Goal: Task Accomplishment & Management: Use online tool/utility

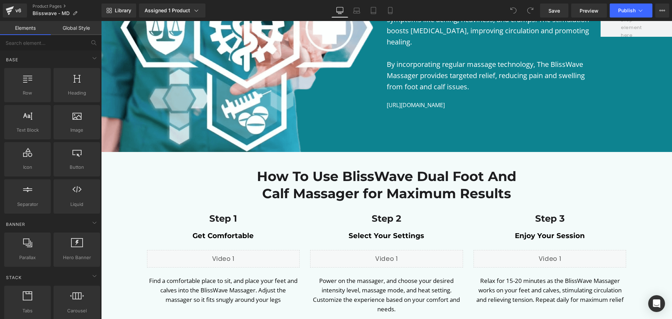
scroll to position [2207, 0]
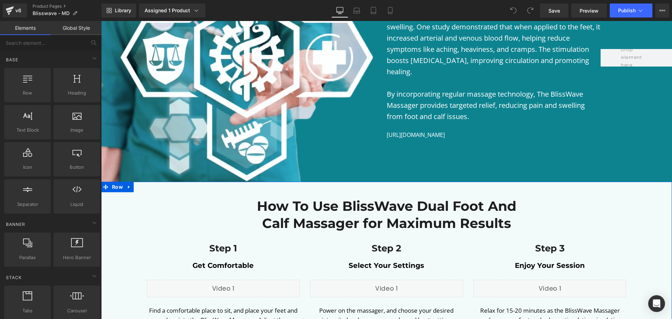
click at [242, 182] on div "How To Use BlissWave Dual Foot And Calf Massager for Maximum Results Heading Ro…" at bounding box center [386, 271] width 571 height 178
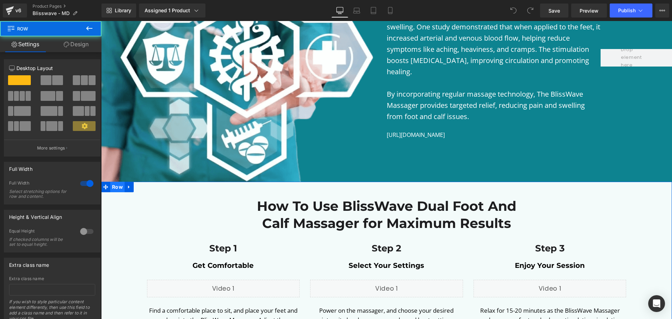
click at [117, 182] on span "Row" at bounding box center [117, 187] width 14 height 11
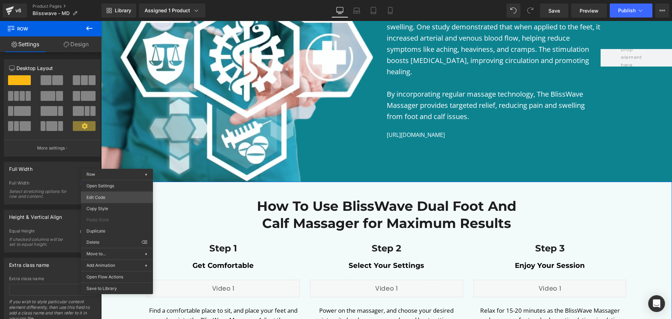
click at [115, 197] on body "Row You are previewing how the will restyle your page. You can not edit Element…" at bounding box center [336, 159] width 672 height 319
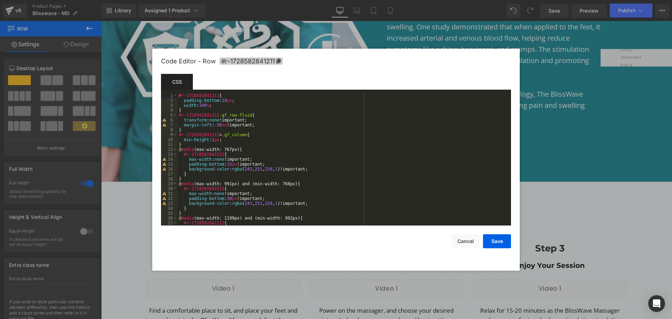
click at [225, 62] on span "#r-1728582841211" at bounding box center [251, 60] width 63 height 7
click at [257, 62] on span "#r-1728582841211" at bounding box center [251, 60] width 63 height 7
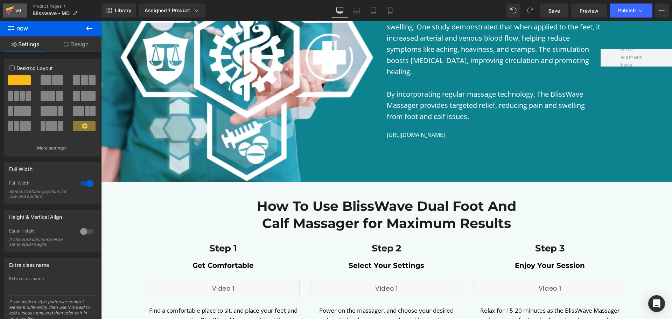
click at [21, 13] on div "v6" at bounding box center [18, 10] width 9 height 9
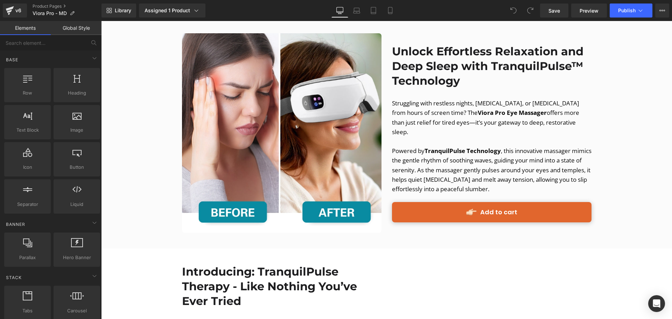
scroll to position [946, 0]
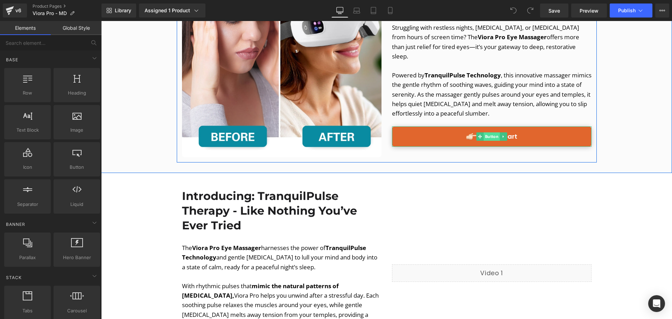
click at [489, 132] on span "Button" at bounding box center [492, 136] width 16 height 8
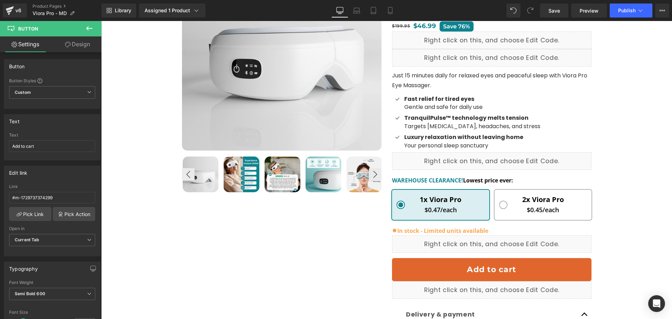
scroll to position [105, 0]
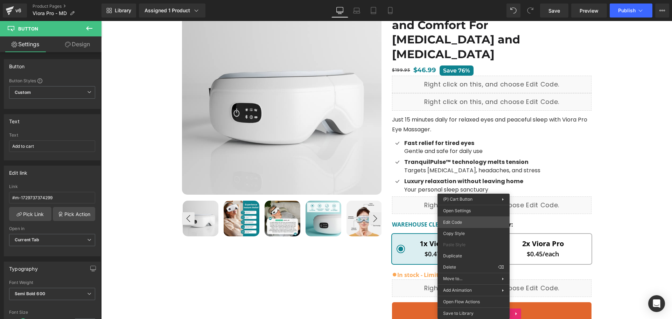
click at [466, 0] on div "Button You are previewing how the will restyle your page. You can not edit Elem…" at bounding box center [336, 0] width 672 height 0
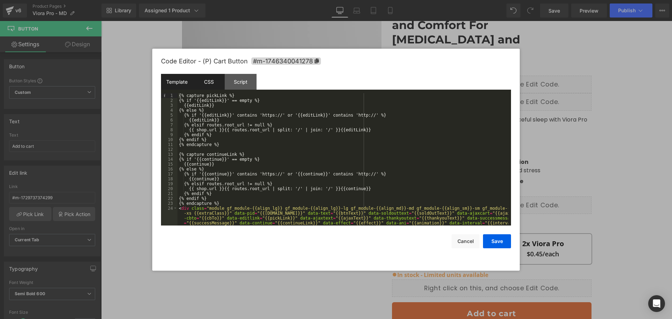
click at [215, 87] on div "CSS" at bounding box center [209, 82] width 32 height 16
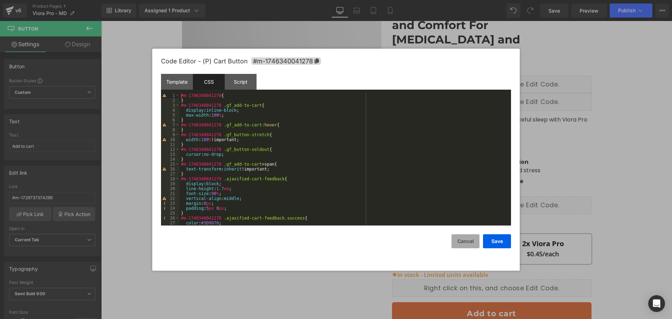
click at [463, 240] on button "Cancel" at bounding box center [466, 241] width 28 height 14
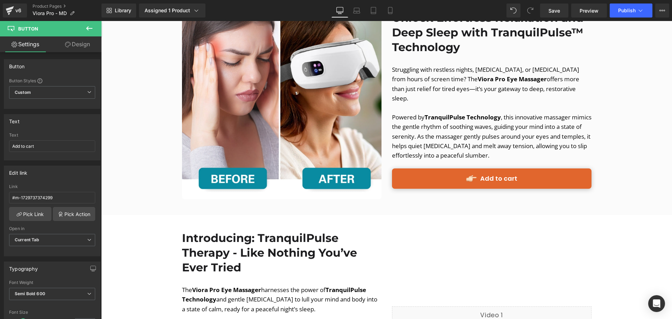
scroll to position [911, 0]
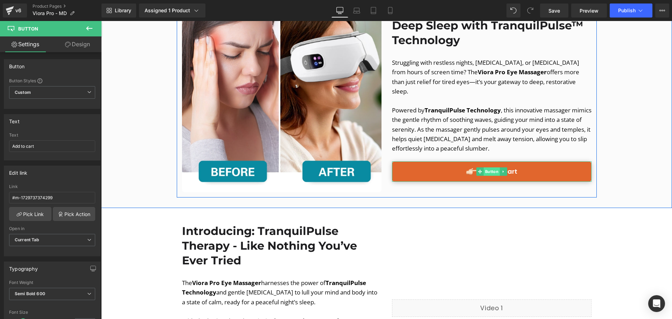
click at [490, 167] on span "Button" at bounding box center [492, 171] width 16 height 8
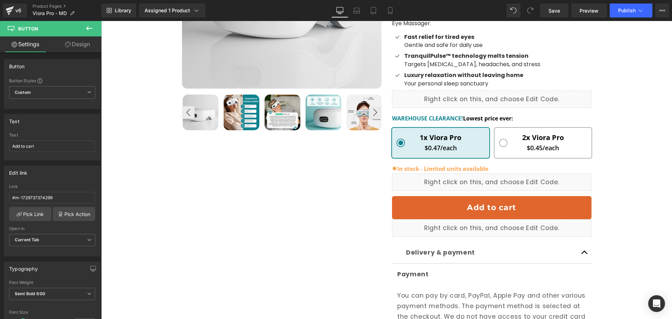
scroll to position [210, 0]
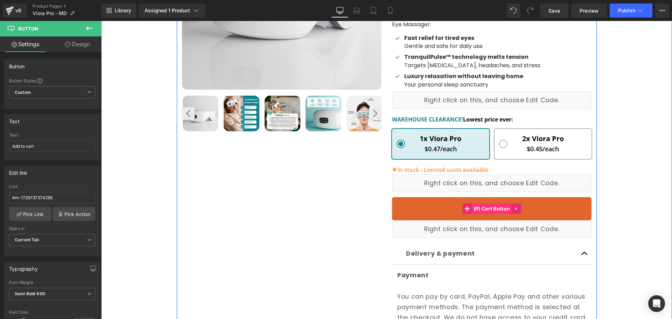
click at [499, 203] on span "(P) Cart Button" at bounding box center [492, 208] width 40 height 11
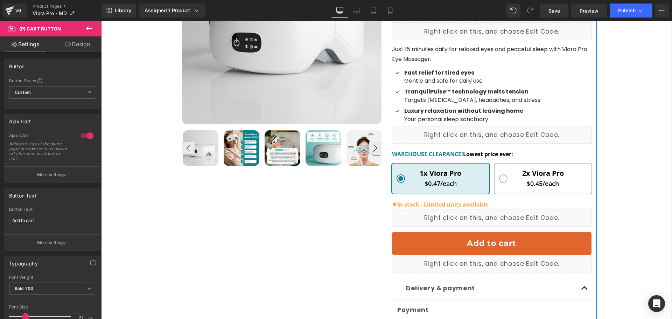
scroll to position [175, 0]
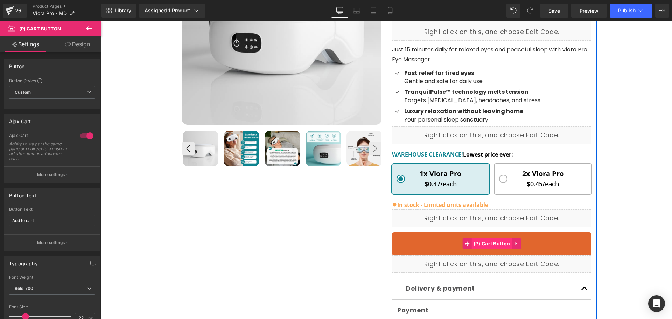
click at [491, 239] on span "(P) Cart Button" at bounding box center [492, 244] width 40 height 11
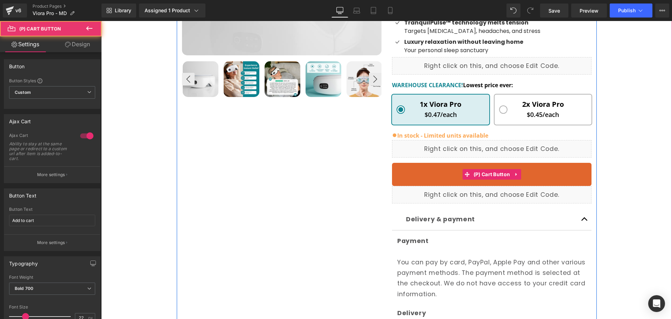
scroll to position [245, 0]
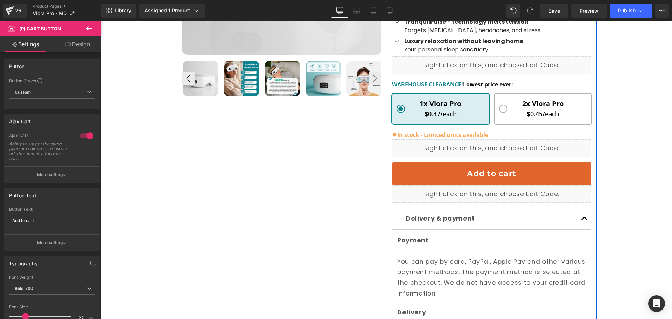
click at [494, 162] on div "Add to cart (P) Cart Button" at bounding box center [492, 173] width 200 height 23
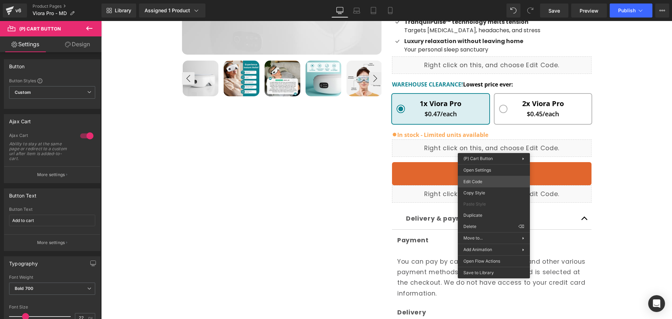
click at [478, 0] on div "(P) Cart Button You are previewing how the will restyle your page. You can not …" at bounding box center [336, 0] width 672 height 0
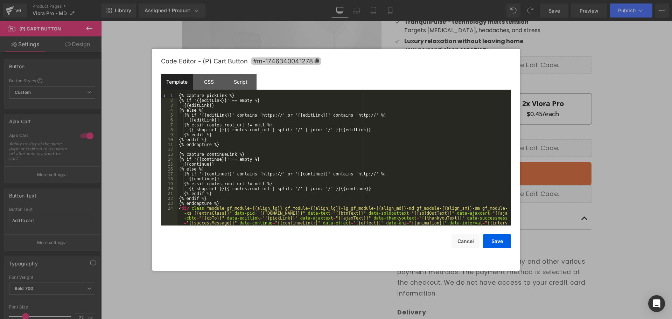
click at [292, 58] on span "#m-1746340041278" at bounding box center [286, 60] width 70 height 7
click at [468, 239] on button "Cancel" at bounding box center [466, 241] width 28 height 14
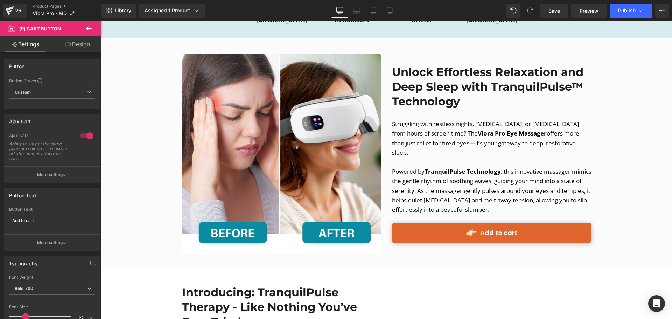
scroll to position [946, 0]
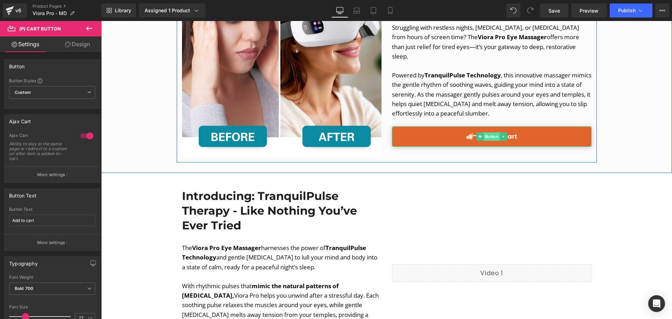
click at [486, 132] on span "Button" at bounding box center [492, 136] width 16 height 8
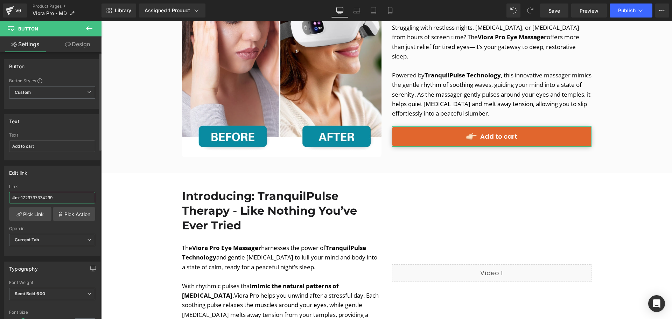
drag, startPoint x: 58, startPoint y: 198, endPoint x: 5, endPoint y: 198, distance: 52.9
click at [5, 198] on div "#m-1729737374299 Link #m-1729737374299 Pick Link Pick Action Current Tab New Ta…" at bounding box center [52, 220] width 96 height 72
paste input "46340041278"
type input "#m-1746340041278"
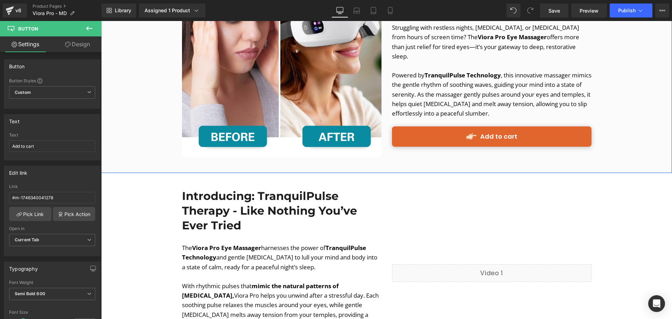
click at [147, 140] on div "Image Unlock Effortless Relaxation and Deep Sleep with TranquilPulse™ Technolog…" at bounding box center [386, 57] width 571 height 231
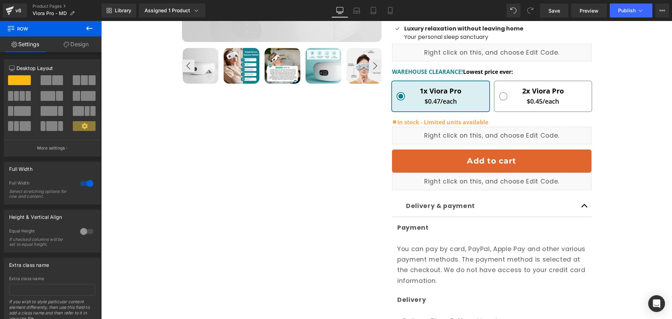
scroll to position [245, 0]
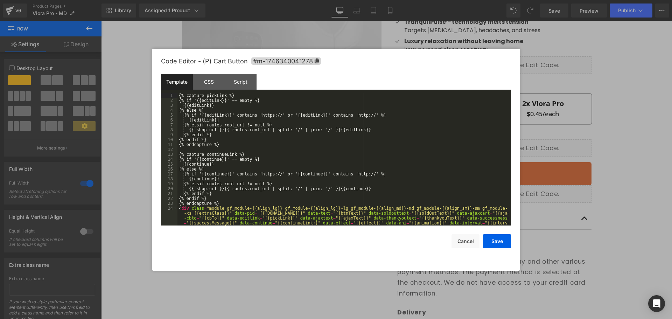
click at [480, 0] on div "Button You are previewing how the will restyle your page. You can not edit Elem…" at bounding box center [336, 0] width 672 height 0
click at [464, 242] on button "Cancel" at bounding box center [466, 241] width 28 height 14
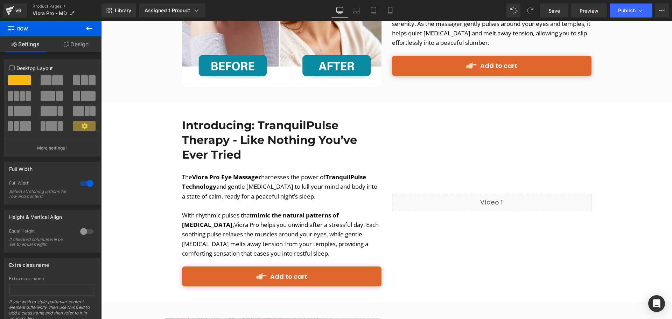
scroll to position [1086, 0]
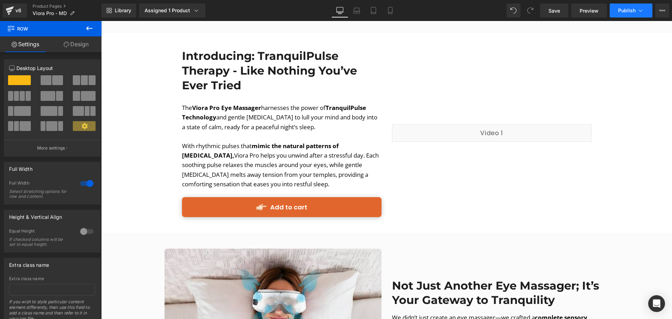
click at [624, 11] on span "Publish" at bounding box center [628, 11] width 18 height 6
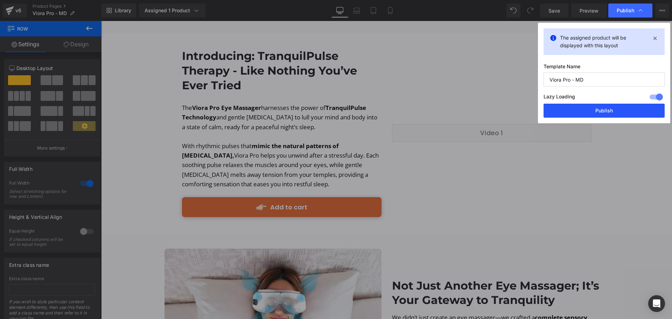
click at [603, 111] on button "Publish" at bounding box center [604, 111] width 121 height 14
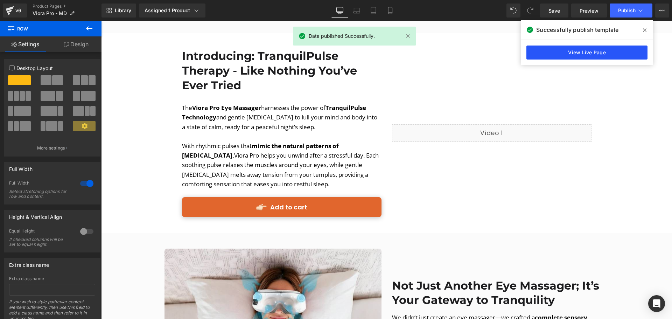
click at [617, 49] on link "View Live Page" at bounding box center [587, 53] width 121 height 14
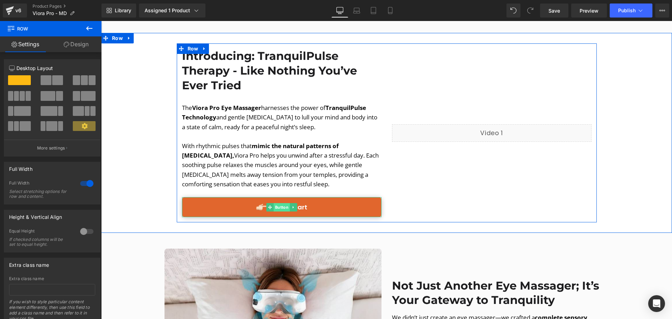
click at [287, 203] on span "Button" at bounding box center [282, 207] width 16 height 8
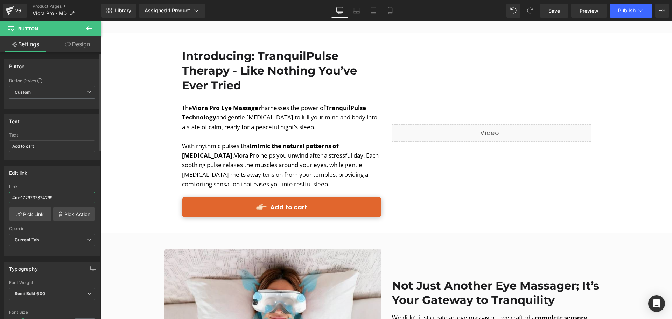
drag, startPoint x: 58, startPoint y: 195, endPoint x: 0, endPoint y: 202, distance: 58.2
click at [0, 202] on div "Edit link #m-1729737374299 Link #m-1729737374299 Pick Link Pick Action Current …" at bounding box center [52, 208] width 105 height 96
paste input "46340041278"
type input "#m-1746340041278"
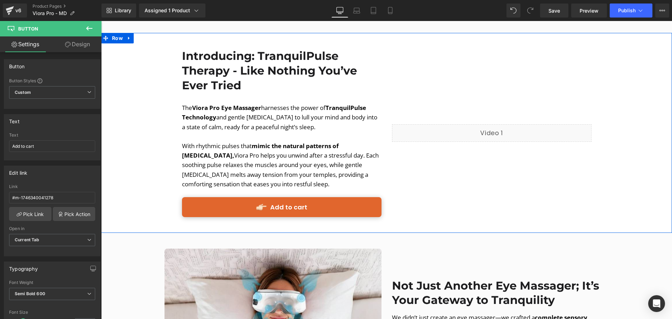
click at [139, 187] on div "Introducing: TranquilPulse Therapy - Like Nothing You’ve Ever Tried Heading The…" at bounding box center [386, 132] width 571 height 179
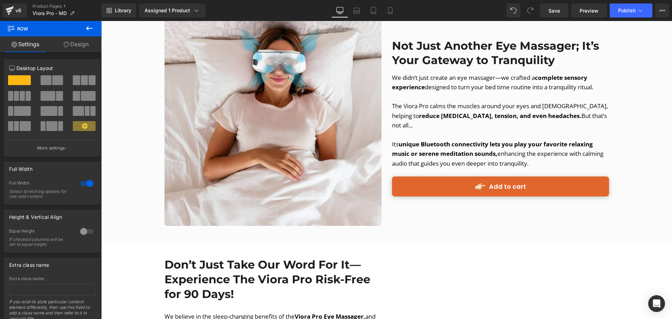
scroll to position [1366, 0]
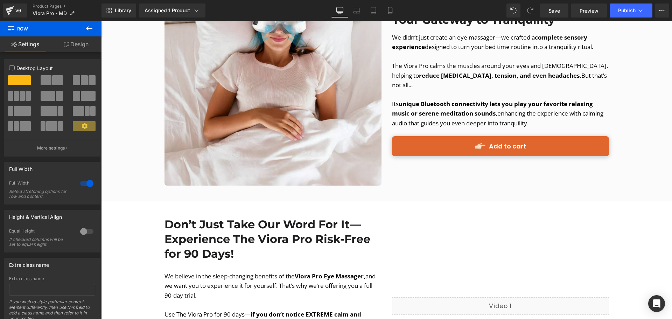
click at [459, 136] on div "Add to cart Button" at bounding box center [500, 146] width 217 height 20
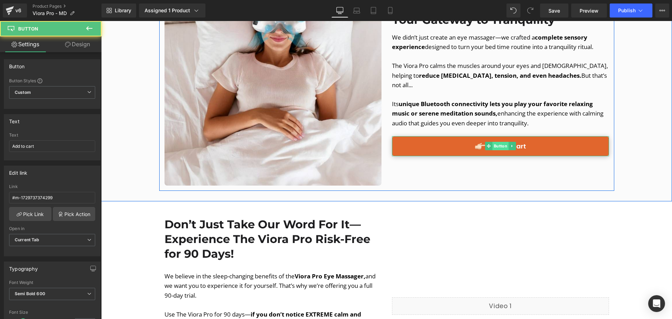
click at [498, 142] on span "Button" at bounding box center [500, 146] width 16 height 8
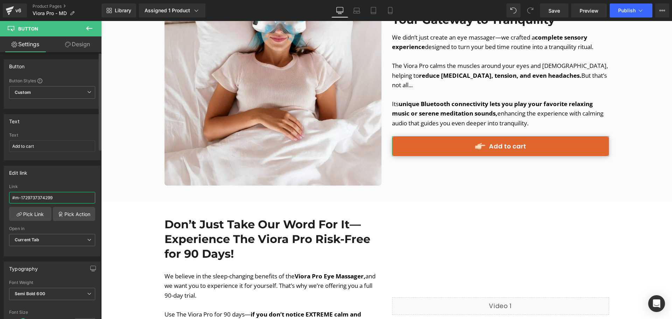
drag, startPoint x: 62, startPoint y: 194, endPoint x: 0, endPoint y: 199, distance: 61.9
click at [0, 199] on div "Edit link #m-1729737374299 Link #m-1729737374299 Pick Link Pick Action Current …" at bounding box center [52, 208] width 105 height 96
type input "#m-1746340041278"
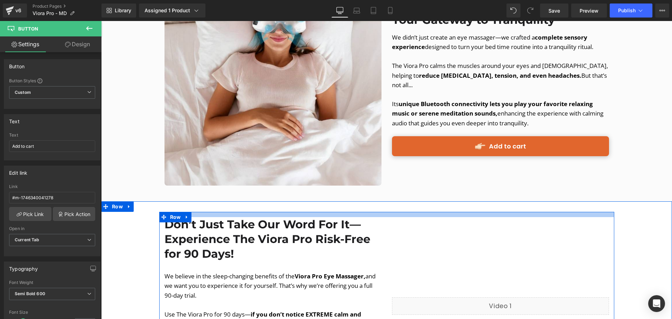
click at [257, 212] on div at bounding box center [386, 214] width 455 height 5
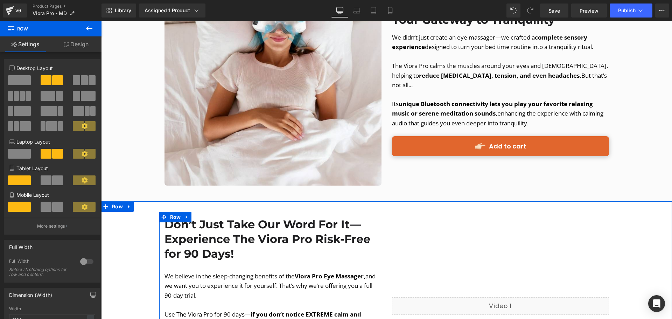
scroll to position [1576, 0]
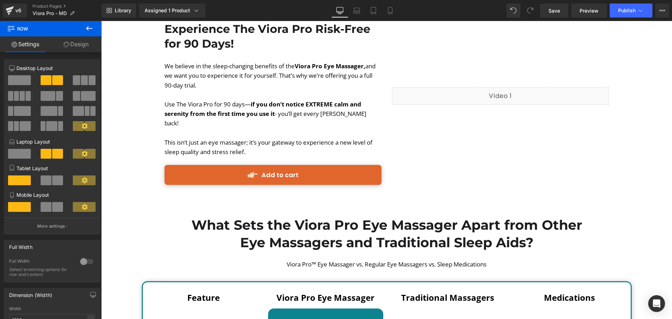
click at [344, 165] on link "Add to cart" at bounding box center [273, 175] width 217 height 20
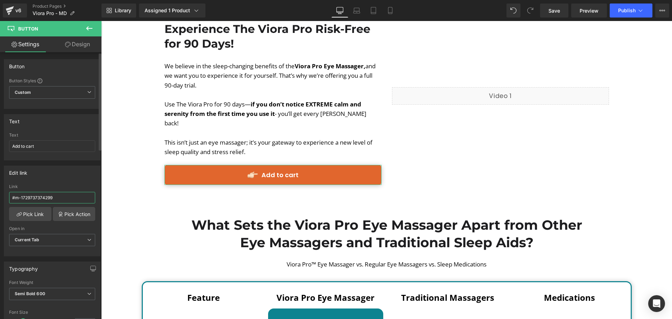
drag, startPoint x: 55, startPoint y: 199, endPoint x: 4, endPoint y: 199, distance: 51.5
click at [4, 199] on div "Edit link #m-1729737374299 Link #m-1729737374299 Pick Link Pick Action Current …" at bounding box center [52, 211] width 97 height 91
paste input "46340041278"
type input "#m-1746340041278"
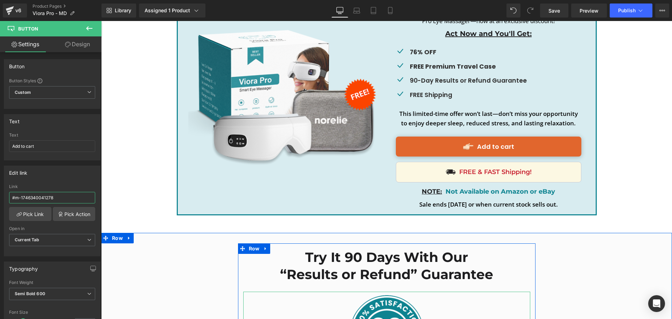
scroll to position [3362, 0]
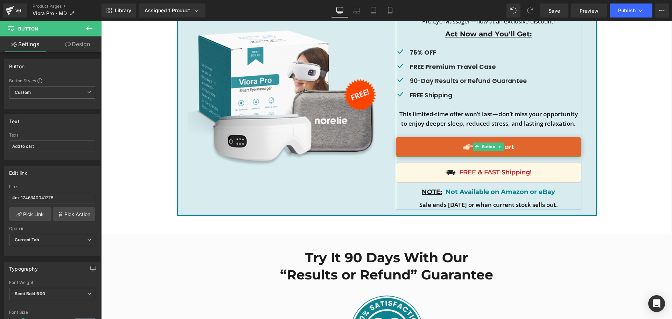
click at [448, 137] on link "Add to cart" at bounding box center [489, 147] width 186 height 20
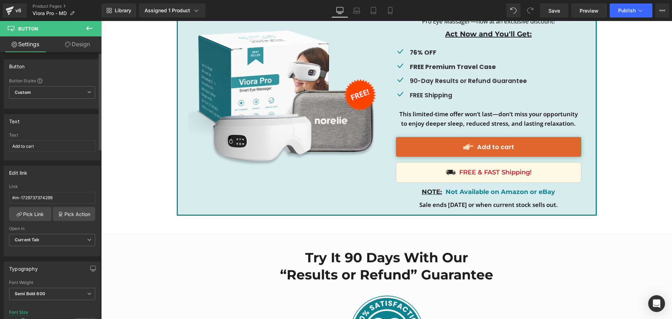
drag, startPoint x: 56, startPoint y: 196, endPoint x: 8, endPoint y: 197, distance: 48.0
click at [8, 197] on div "#m-1729737374299 Link #m-1729737374299 Pick Link Pick Action Current Tab New Ta…" at bounding box center [52, 220] width 96 height 72
type input "#m-1746340041278"
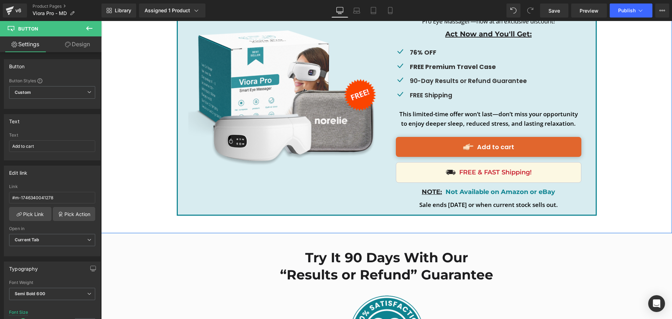
click at [277, 191] on div "Image Special Offer Available Now! Heading Transform your sleep routine and mel…" at bounding box center [386, 98] width 571 height 270
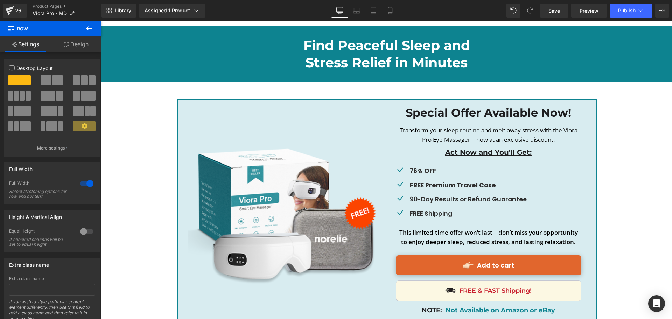
scroll to position [3279, 0]
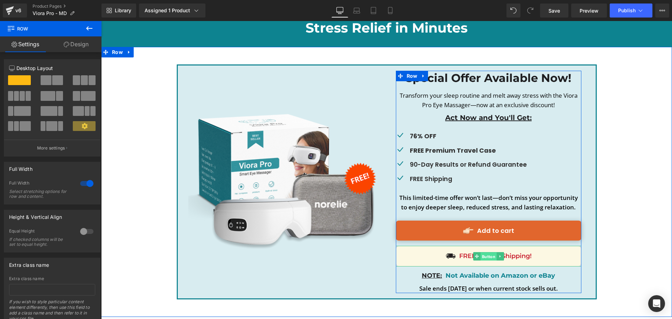
click at [488, 252] on span "Button" at bounding box center [489, 256] width 16 height 8
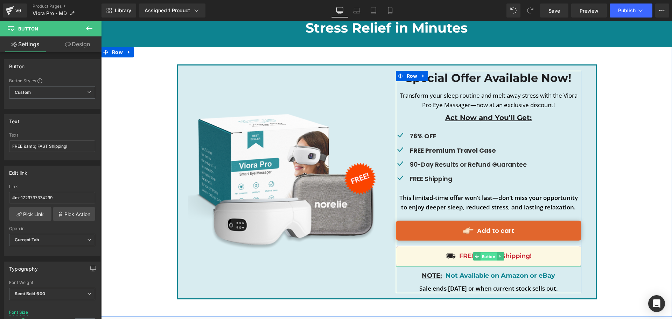
click at [486, 252] on span "Button" at bounding box center [489, 256] width 16 height 8
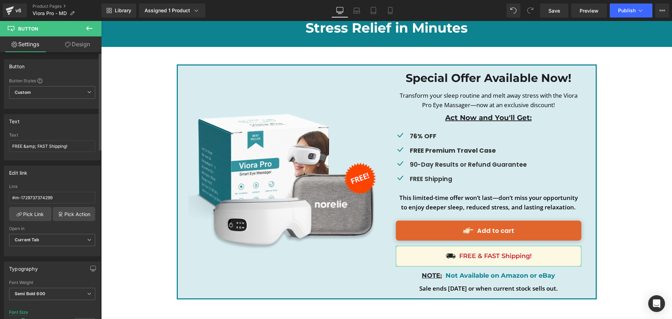
drag, startPoint x: 55, startPoint y: 196, endPoint x: 0, endPoint y: 193, distance: 54.7
click at [0, 193] on div "Edit link #m-1729737374299 Link #m-1729737374299 Pick Link Pick Action Current …" at bounding box center [52, 208] width 105 height 96
type input "#m-1746340041278"
click at [628, 8] on span "Publish" at bounding box center [628, 11] width 18 height 6
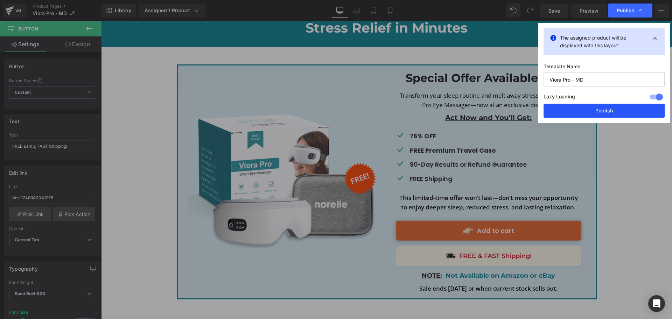
drag, startPoint x: 593, startPoint y: 110, endPoint x: 356, endPoint y: 92, distance: 237.8
click at [0, 0] on button "Publish" at bounding box center [0, 0] width 0 height 0
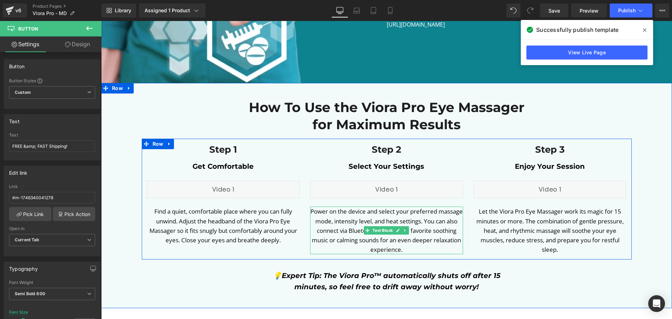
scroll to position [2473, 0]
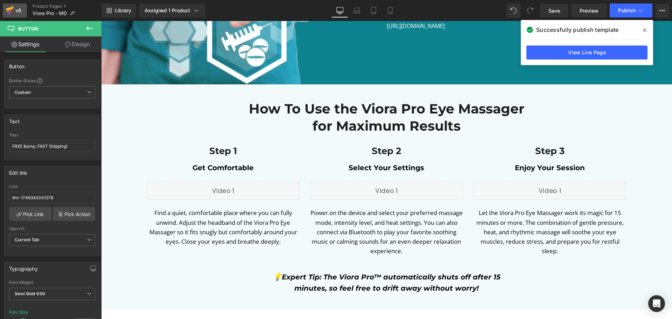
click at [13, 11] on icon at bounding box center [10, 11] width 8 height 18
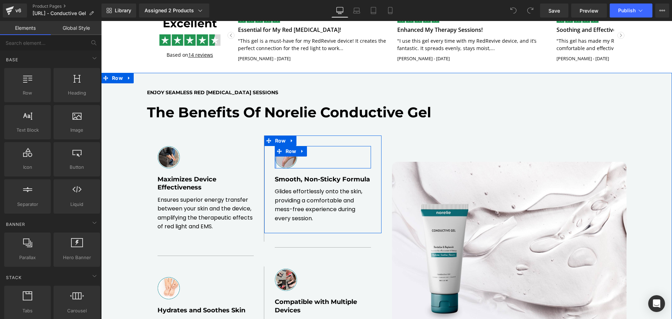
scroll to position [350, 0]
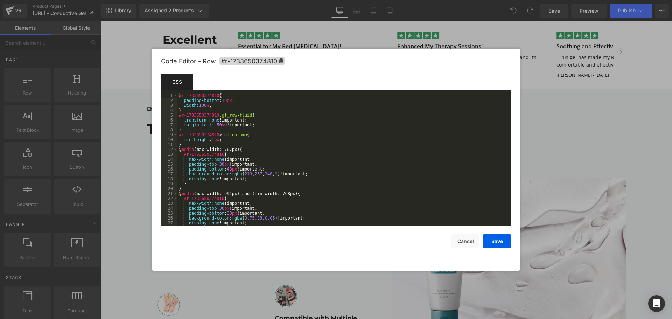
click at [106, 117] on body "You are previewing how the will restyle your page. You can not edit Elements in…" at bounding box center [336, 159] width 672 height 319
click at [258, 61] on span "#r-1733650374810" at bounding box center [253, 60] width 66 height 7
click at [563, 97] on div at bounding box center [336, 159] width 672 height 319
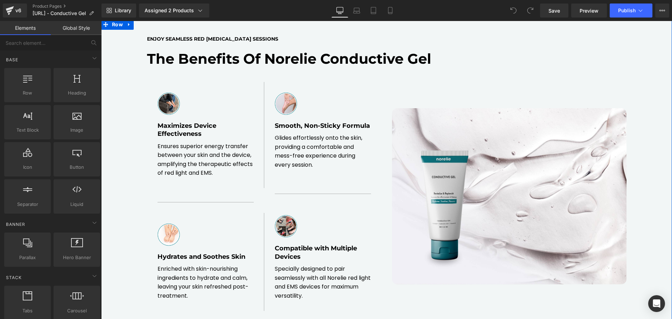
scroll to position [385, 0]
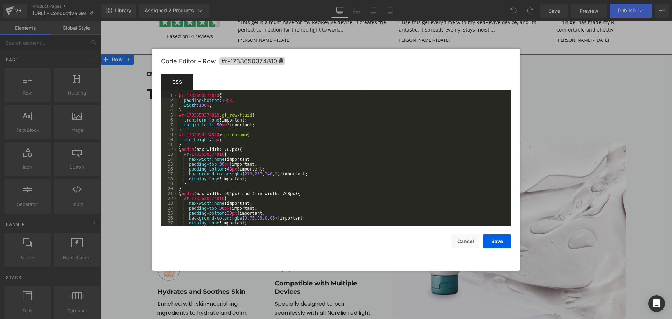
click at [95, 81] on body "You are previewing how the will restyle your page. You can not edit Elements in…" at bounding box center [336, 159] width 672 height 319
click at [246, 61] on span "#r-1733650374810" at bounding box center [253, 60] width 66 height 7
click at [253, 59] on span "#r-1733650374810" at bounding box center [253, 60] width 66 height 7
drag, startPoint x: 468, startPoint y: 241, endPoint x: 206, endPoint y: 179, distance: 269.2
click at [468, 241] on button "Cancel" at bounding box center [466, 241] width 28 height 14
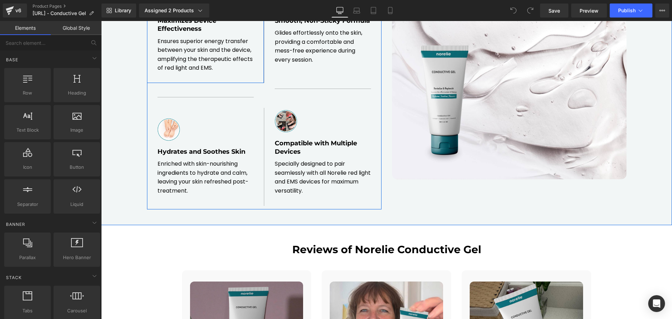
scroll to position [455, 0]
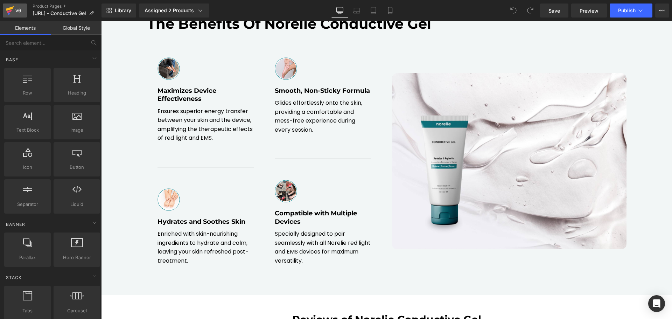
click at [11, 14] on icon at bounding box center [10, 11] width 8 height 18
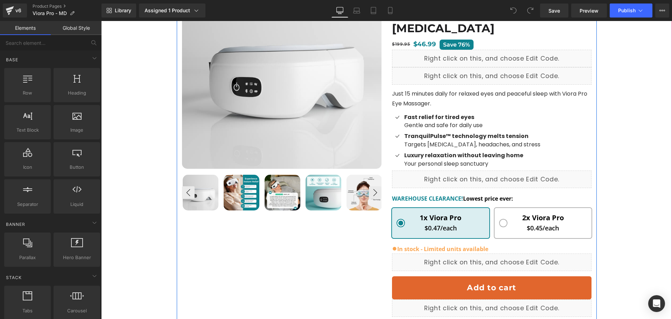
scroll to position [140, 0]
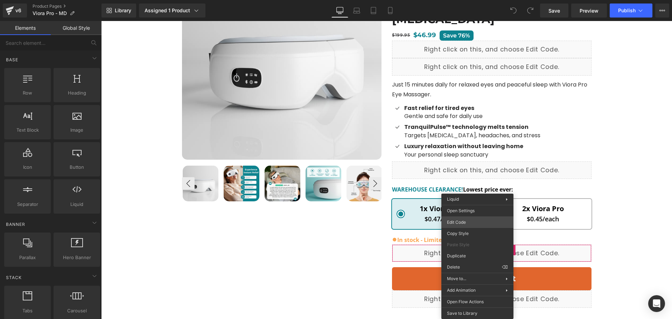
click at [475, 0] on div "You are previewing how the will restyle your page. You can not edit Elements in…" at bounding box center [336, 0] width 672 height 0
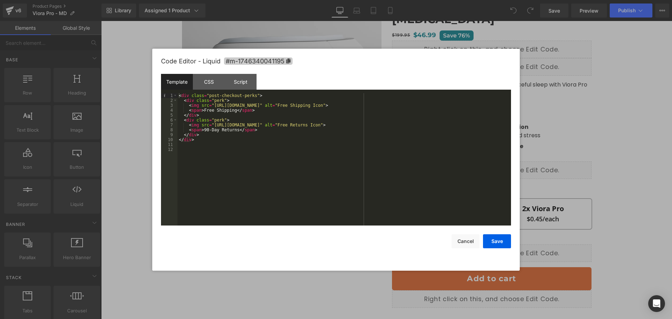
click at [283, 59] on span "#m-1746340041195" at bounding box center [258, 60] width 69 height 7
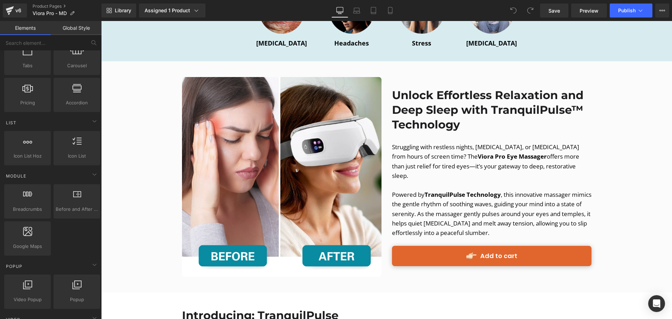
scroll to position [911, 0]
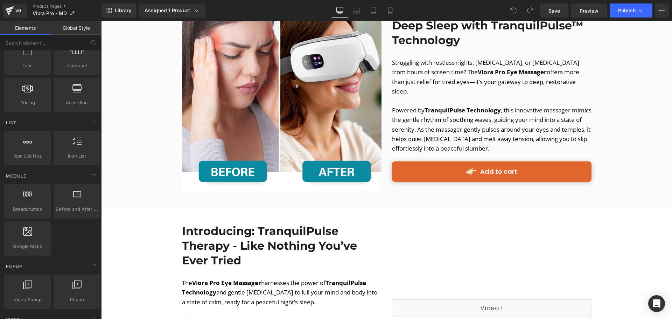
click at [480, 161] on div "Add to cart Button" at bounding box center [492, 171] width 200 height 20
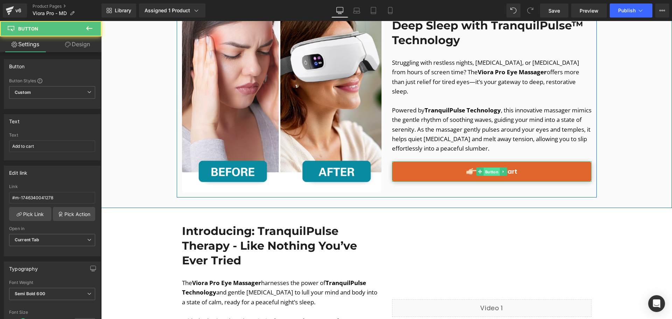
click at [484, 168] on span "Button" at bounding box center [492, 172] width 16 height 8
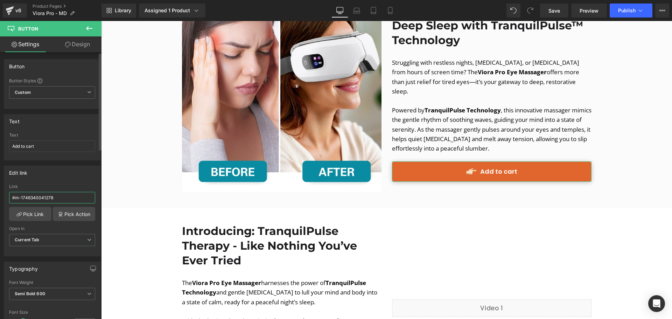
drag, startPoint x: 62, startPoint y: 198, endPoint x: 1, endPoint y: 200, distance: 61.0
click at [1, 200] on div "Edit link #m-1746340041278 Link #m-1746340041278 Pick Link Pick Action Current …" at bounding box center [52, 208] width 105 height 96
type input "#m-1746340041195"
click at [622, 10] on span "Publish" at bounding box center [628, 11] width 18 height 6
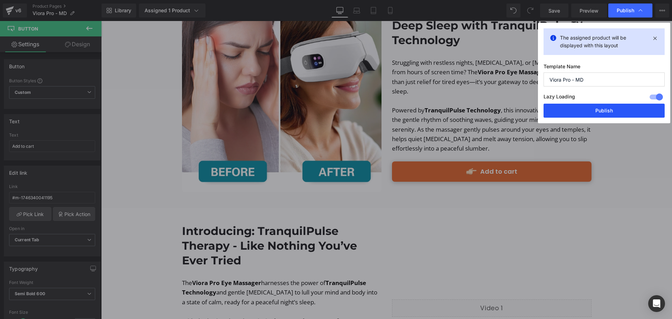
click at [615, 107] on button "Publish" at bounding box center [604, 111] width 121 height 14
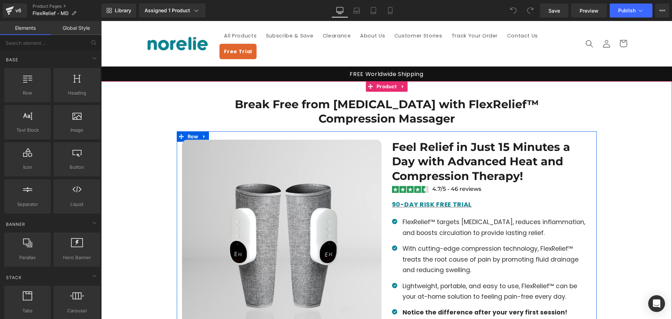
scroll to position [140, 0]
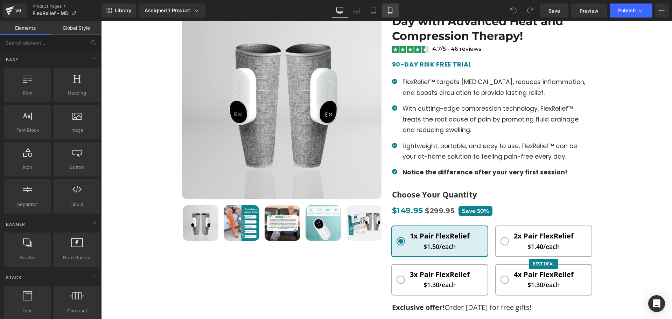
click at [388, 14] on link "Mobile" at bounding box center [390, 11] width 17 height 14
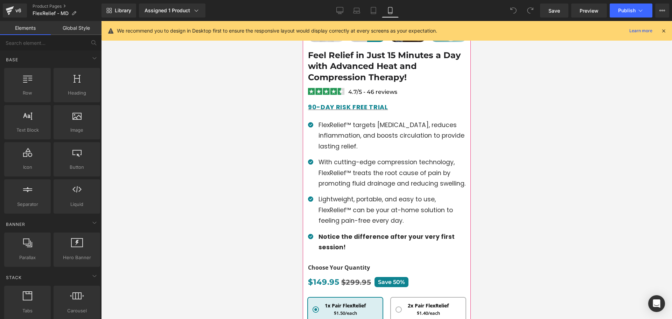
scroll to position [385, 0]
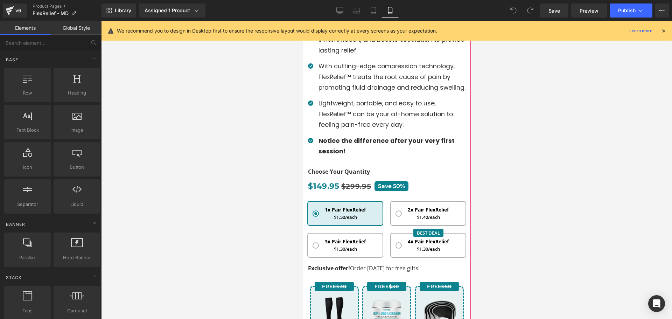
click at [379, 186] on span "Save" at bounding box center [385, 186] width 14 height 7
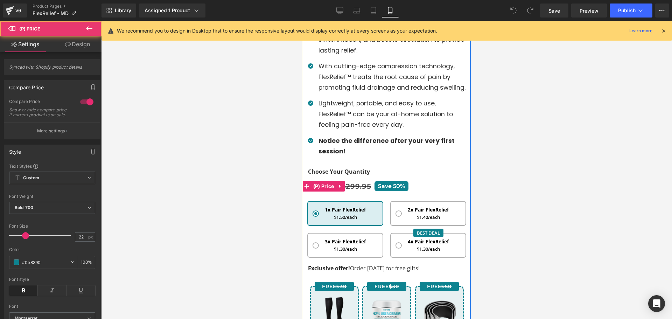
click at [333, 181] on li "(P) Price" at bounding box center [319, 186] width 34 height 11
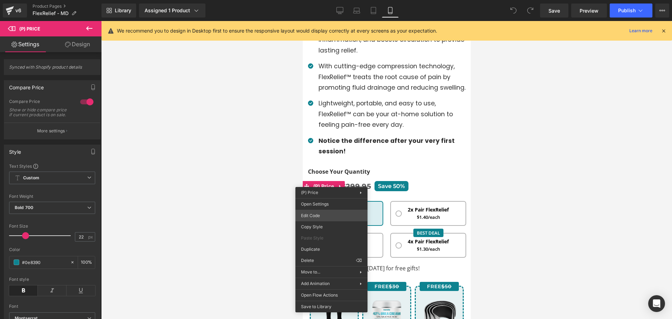
click at [322, 0] on div "You are previewing how the will restyle your page. You can not edit Elements in…" at bounding box center [336, 0] width 672 height 0
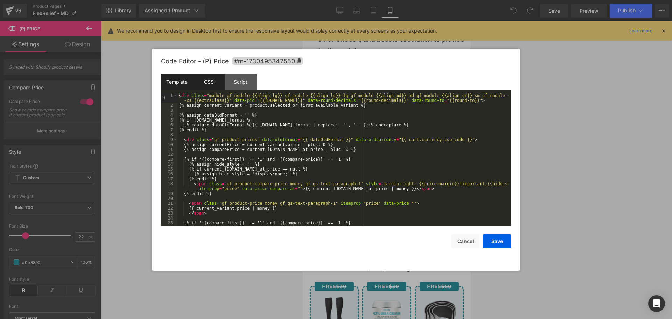
click at [212, 86] on div "CSS" at bounding box center [209, 82] width 32 height 16
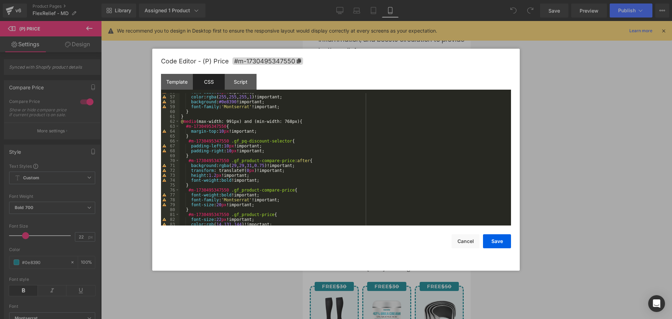
scroll to position [273, 0]
drag, startPoint x: 220, startPoint y: 205, endPoint x: 215, endPoint y: 208, distance: 5.8
click at [215, 206] on div "font-size : 16 px !important; color : rgba ( 255 , 255 , 255 , 1 )!important; b…" at bounding box center [344, 161] width 329 height 142
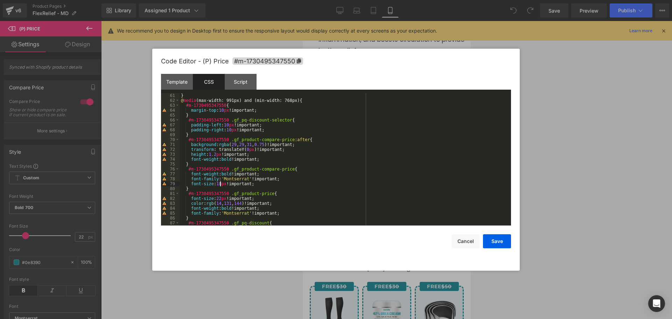
scroll to position [294, 0]
drag, startPoint x: 220, startPoint y: 197, endPoint x: 215, endPoint y: 199, distance: 5.1
click at [215, 199] on div "} @ media (max-width: 991px) and (min-width: 768px) { #m-1730495347550 { margin…" at bounding box center [344, 164] width 329 height 142
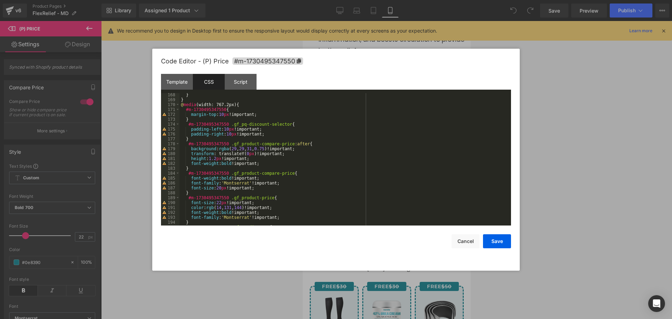
scroll to position [841, 0]
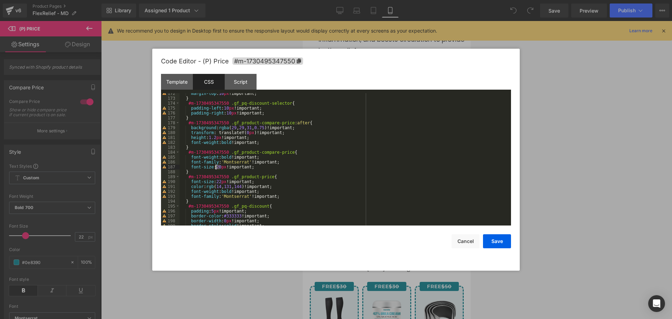
drag, startPoint x: 221, startPoint y: 167, endPoint x: 216, endPoint y: 167, distance: 4.9
click at [216, 167] on div "margin-top : 10 px !important; } #m-1730495347550 .gf_pq-discount-selector { pa…" at bounding box center [344, 162] width 329 height 142
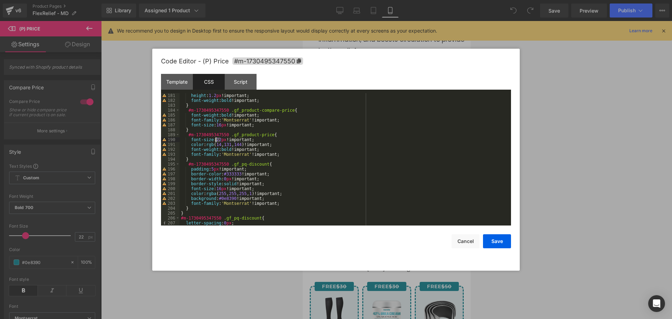
drag, startPoint x: 219, startPoint y: 142, endPoint x: 215, endPoint y: 141, distance: 4.3
click at [215, 141] on div "height : 1.2 px !important; font-weight : bold !important; } #m-1730495347550 .…" at bounding box center [344, 164] width 329 height 142
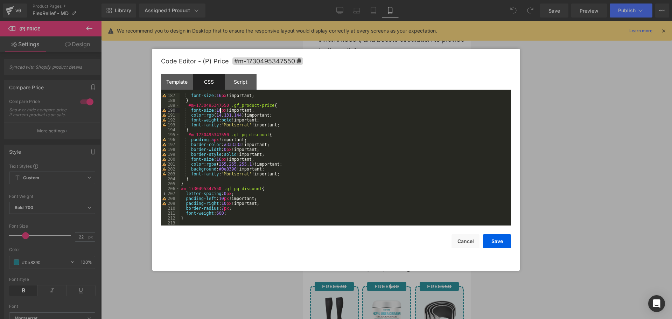
scroll to position [912, 0]
click at [504, 238] on button "Save" at bounding box center [497, 241] width 28 height 14
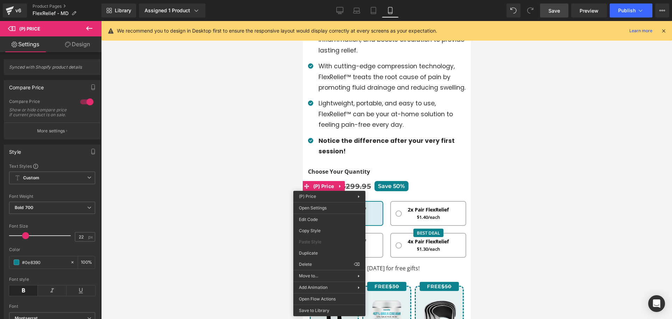
drag, startPoint x: 555, startPoint y: 11, endPoint x: 143, endPoint y: 88, distance: 419.7
click at [555, 11] on span "Save" at bounding box center [555, 10] width 12 height 7
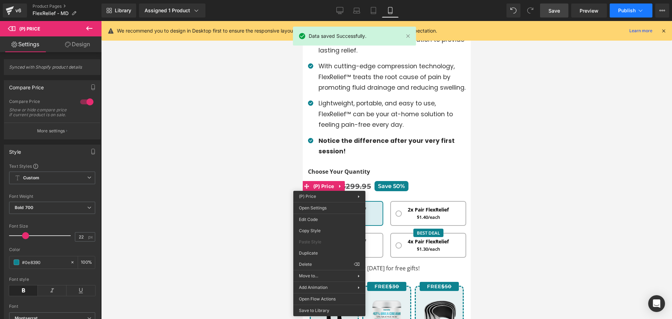
click at [634, 15] on button "Publish" at bounding box center [631, 11] width 43 height 14
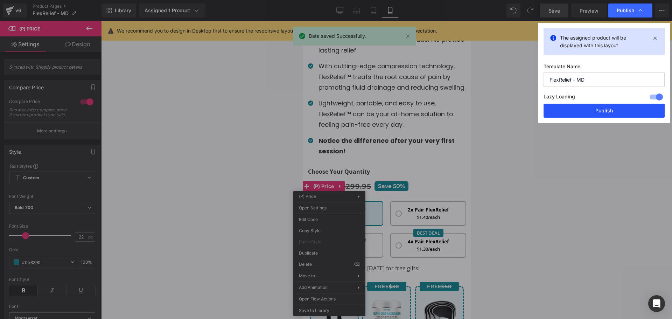
click at [0, 0] on button "Publish" at bounding box center [0, 0] width 0 height 0
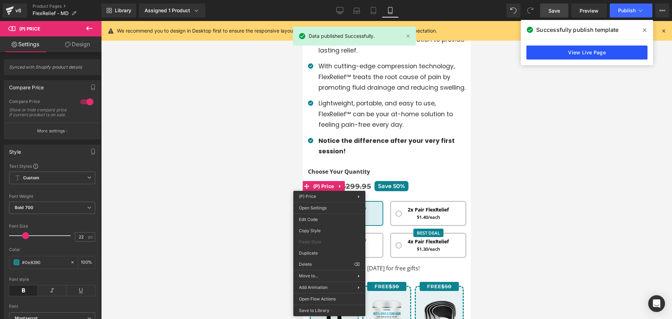
click at [0, 0] on link "View Live Page" at bounding box center [0, 0] width 0 height 0
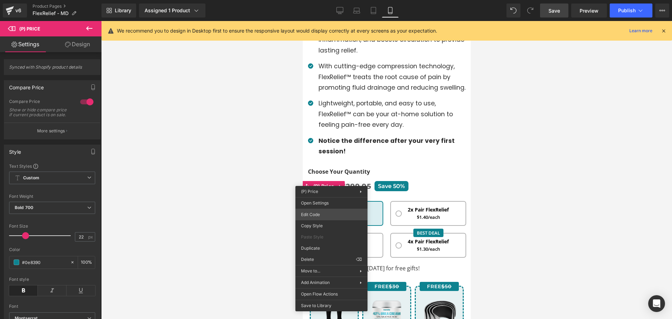
click at [311, 0] on div "You are previewing how the will restyle your page. You can not edit Elements in…" at bounding box center [336, 0] width 672 height 0
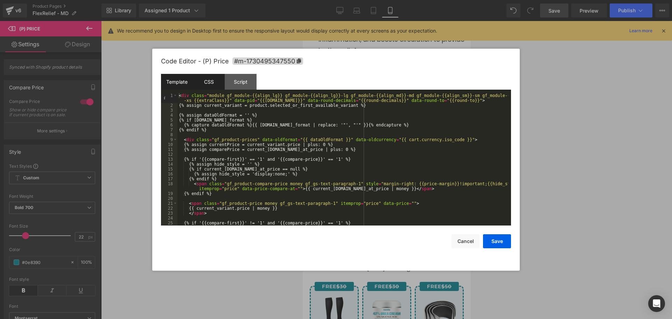
click at [0, 0] on div "CSS" at bounding box center [0, 0] width 0 height 0
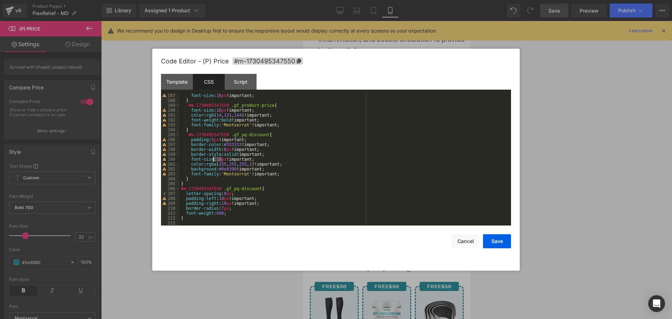
drag, startPoint x: 222, startPoint y: 158, endPoint x: 214, endPoint y: 158, distance: 7.7
click at [214, 158] on div "font-size : 16 px !important; } #m-1730495347550 .gf_product-price { font-size …" at bounding box center [344, 164] width 329 height 142
click at [219, 158] on div "font-size : 16 px !important; } #m-1730495347550 .gf_product-price { font-size …" at bounding box center [344, 159] width 329 height 132
click at [217, 159] on div "font-size : 16 px !important; } #m-1730495347550 .gf_product-price { font-size …" at bounding box center [344, 164] width 329 height 142
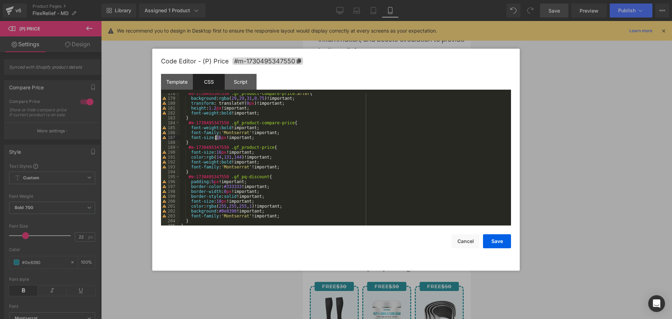
drag, startPoint x: 220, startPoint y: 136, endPoint x: 215, endPoint y: 137, distance: 5.0
click at [215, 137] on div "#m-1730495347550 .gf_product-compare-price :after { background : rgba ( 29 , 29…" at bounding box center [344, 162] width 329 height 142
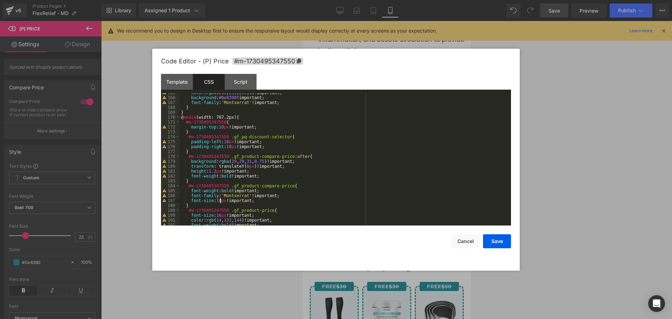
scroll to position [807, 0]
click at [487, 240] on button "Save" at bounding box center [497, 241] width 28 height 14
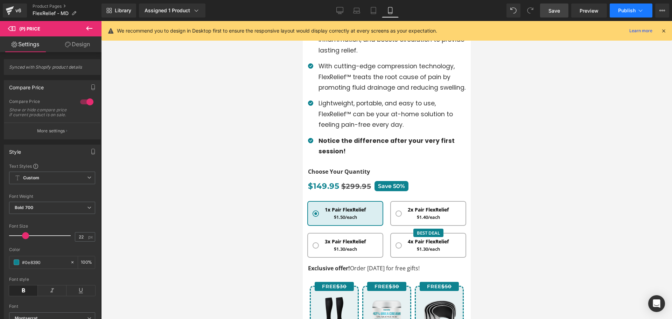
click at [623, 5] on button "Publish" at bounding box center [631, 11] width 43 height 14
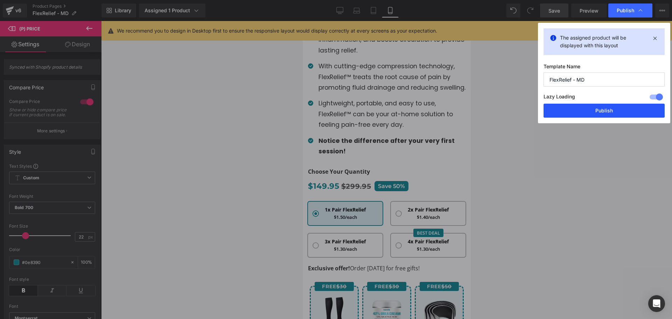
click at [0, 0] on button "Publish" at bounding box center [0, 0] width 0 height 0
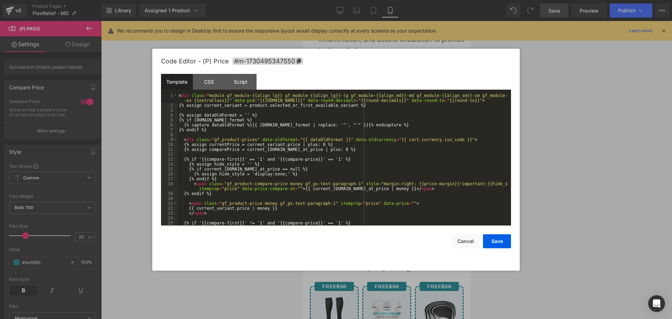
click at [312, 0] on div "You are previewing how the will restyle your page. You can not edit Elements in…" at bounding box center [336, 0] width 672 height 0
click at [0, 0] on div "CSS" at bounding box center [0, 0] width 0 height 0
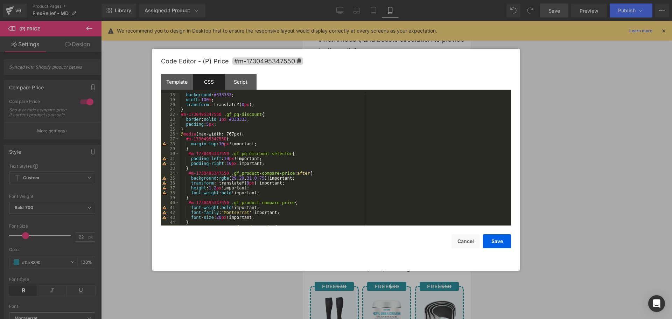
scroll to position [105, 0]
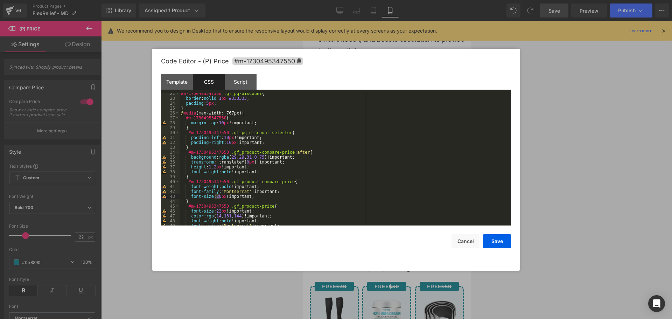
drag, startPoint x: 221, startPoint y: 195, endPoint x: 216, endPoint y: 195, distance: 4.9
click at [0, 0] on div "#m-1730495347550 .gf_pq-discount { border : solid 1 px #333333 ; padding : 5 px…" at bounding box center [0, 0] width 0 height 0
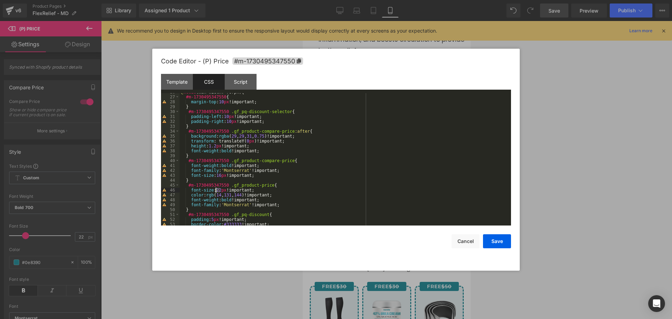
click at [0, 0] on div "@ media (max-width: 767px) { #m-1730495347550 { margin-top : 10 px !important; …" at bounding box center [0, 0] width 0 height 0
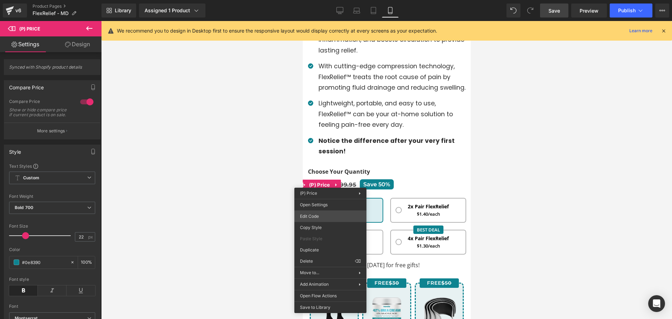
click at [308, 0] on div "You are previewing how the will restyle your page. You can not edit Elements in…" at bounding box center [336, 0] width 672 height 0
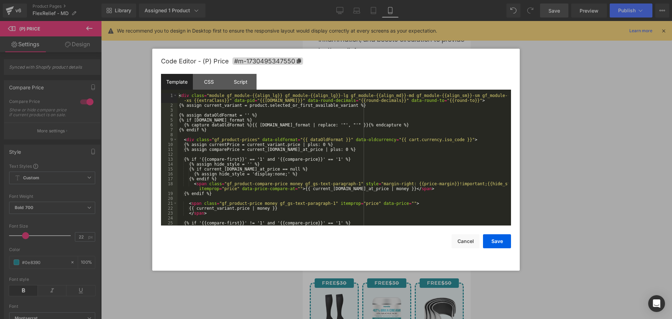
scroll to position [84, 0]
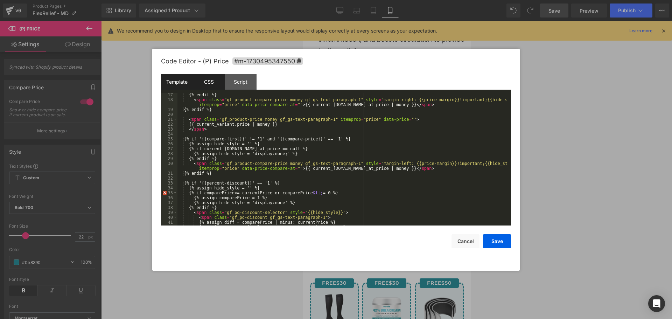
click at [0, 0] on div "CSS" at bounding box center [0, 0] width 0 height 0
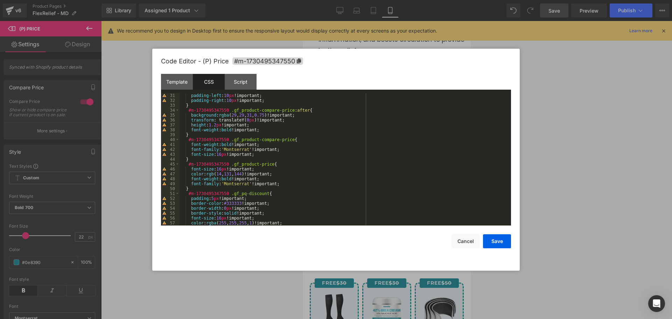
scroll to position [168, 0]
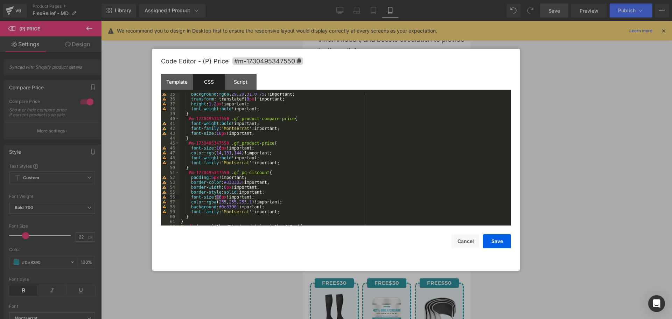
drag, startPoint x: 220, startPoint y: 195, endPoint x: 216, endPoint y: 195, distance: 3.9
click at [0, 0] on div "background : rgba ( 29 , 29 , 31 , 0.75 )!important; transform : translateY( 0 …" at bounding box center [0, 0] width 0 height 0
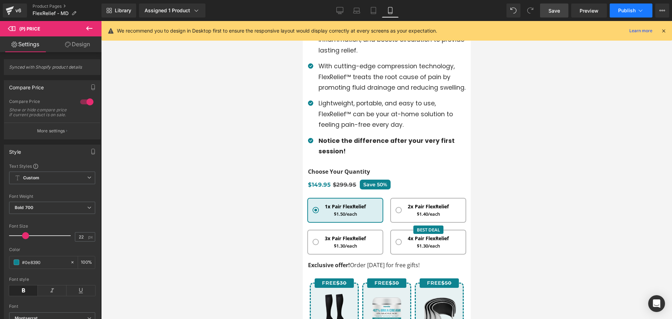
click at [633, 11] on span "Publish" at bounding box center [628, 11] width 18 height 6
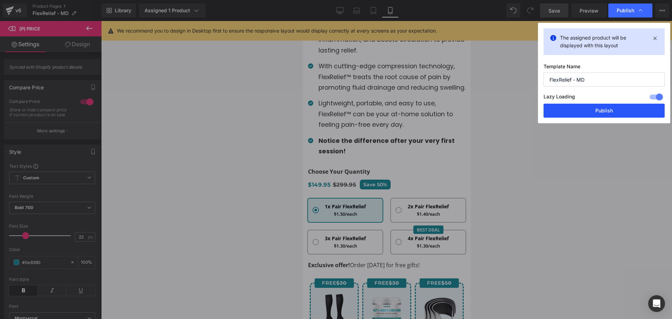
click at [0, 0] on button "Publish" at bounding box center [0, 0] width 0 height 0
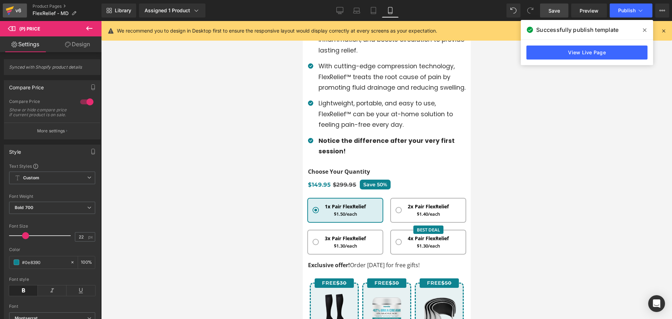
click at [9, 7] on icon at bounding box center [10, 11] width 8 height 18
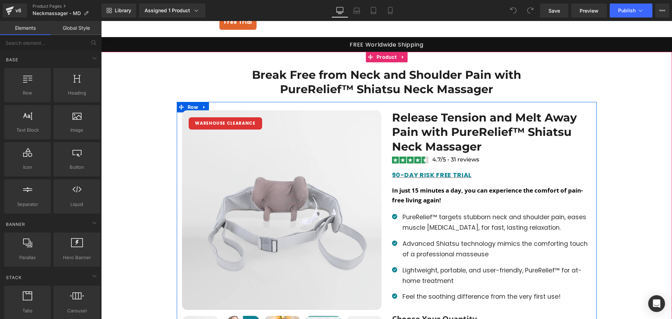
scroll to position [140, 0]
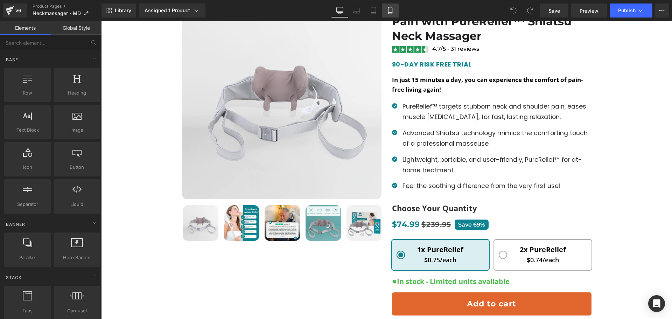
drag, startPoint x: 393, startPoint y: 13, endPoint x: 159, endPoint y: 112, distance: 254.0
click at [392, 13] on icon at bounding box center [390, 10] width 4 height 7
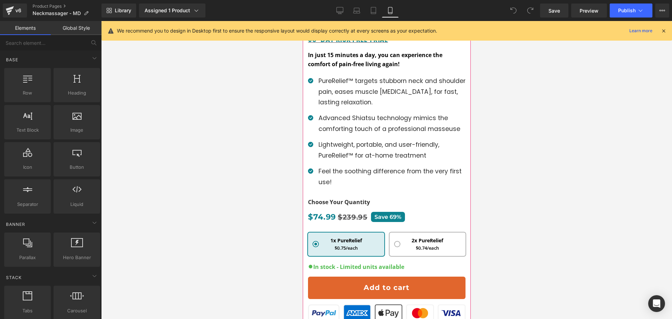
scroll to position [385, 0]
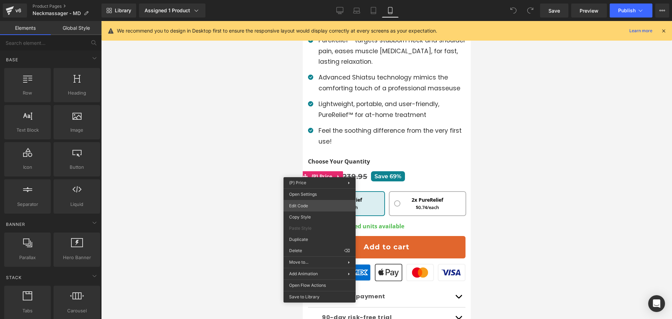
click at [318, 0] on div "You are previewing how the will restyle your page. You can not edit Elements in…" at bounding box center [336, 0] width 672 height 0
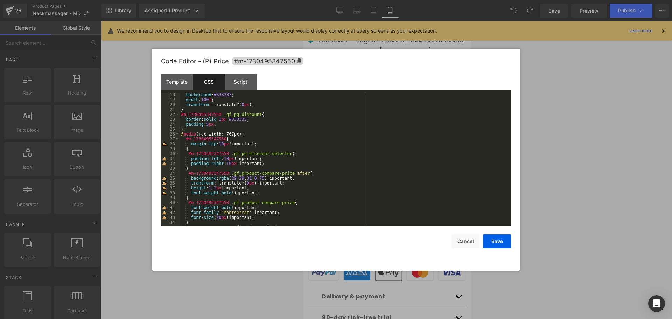
scroll to position [105, 0]
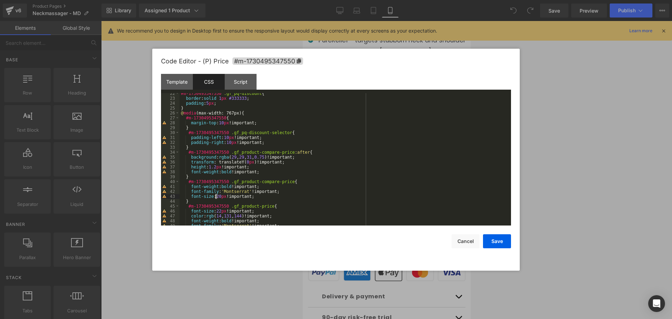
drag, startPoint x: 219, startPoint y: 194, endPoint x: 226, endPoint y: 204, distance: 11.9
click at [0, 0] on div "#m-1730495347550 .gf_pq-discount { border : solid 1 px #333333 ; padding : 5 px…" at bounding box center [0, 0] width 0 height 0
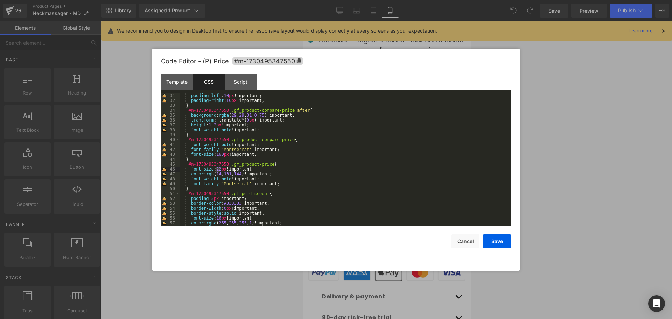
drag, startPoint x: 220, startPoint y: 171, endPoint x: 217, endPoint y: 171, distance: 3.5
click at [0, 0] on div "padding-left : 10 px !important; padding-right : 10 px !important; } #m-1730495…" at bounding box center [0, 0] width 0 height 0
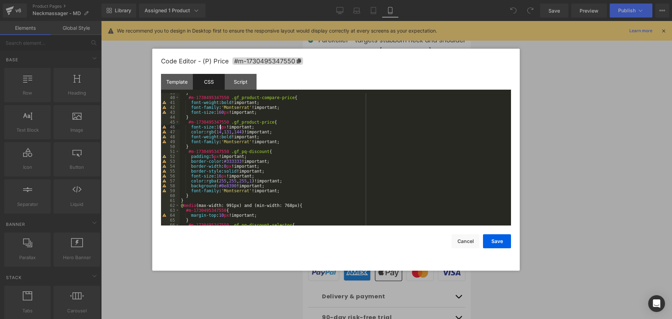
scroll to position [189, 0]
click at [0, 0] on div "} #m-1730495347550 .gf_product-compare-price { font-weight : bold !important; f…" at bounding box center [0, 0] width 0 height 0
click at [504, 242] on button "Save" at bounding box center [497, 241] width 28 height 14
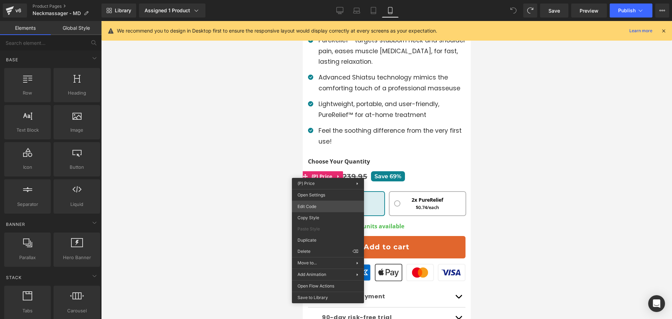
click at [315, 0] on div "You are previewing how the will restyle your page. You can not edit Elements in…" at bounding box center [336, 0] width 672 height 0
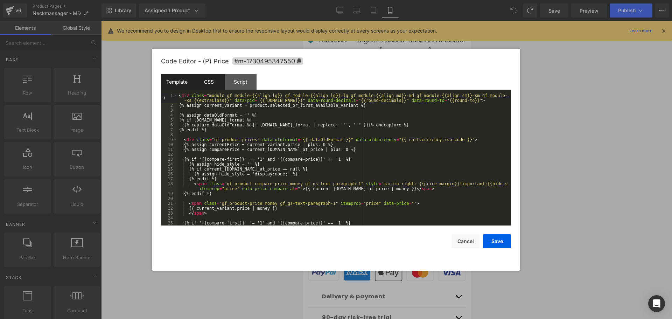
click at [203, 80] on div "CSS" at bounding box center [209, 82] width 32 height 16
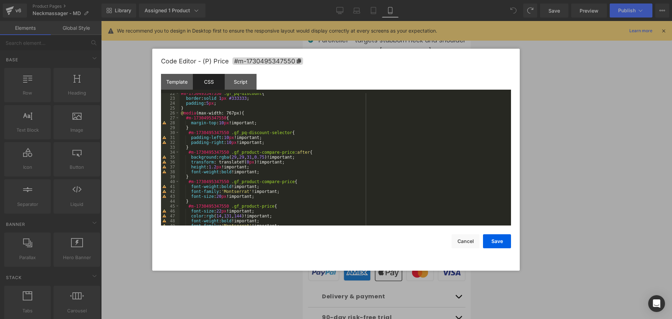
scroll to position [147, 0]
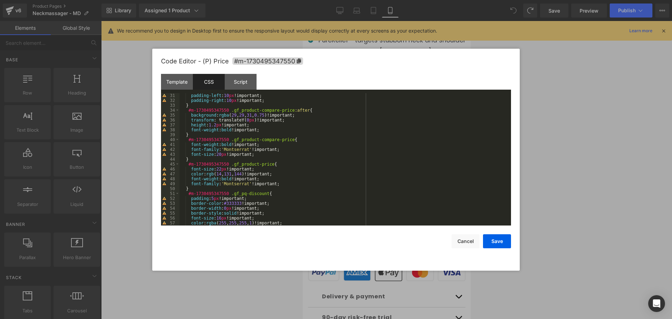
click at [219, 154] on div "padding-left : 10 px !important; padding-right : 10 px !important; } #m-1730495…" at bounding box center [344, 164] width 329 height 142
click at [220, 170] on div "padding-left : 10 px !important; padding-right : 10 px !important; } #m-1730495…" at bounding box center [344, 164] width 329 height 142
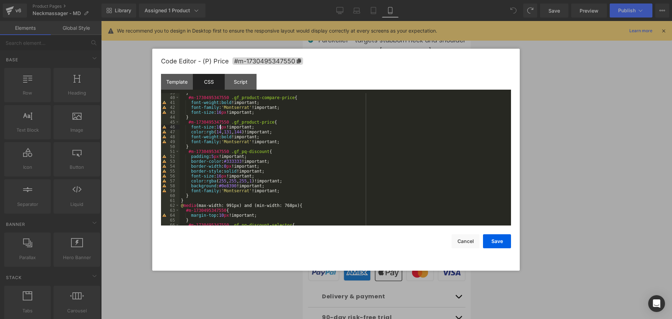
scroll to position [189, 0]
click at [219, 177] on div "} #m-1730495347550 .gf_product-compare-price { font-weight : bold !important; f…" at bounding box center [344, 161] width 329 height 142
click at [502, 239] on button "Save" at bounding box center [497, 241] width 28 height 14
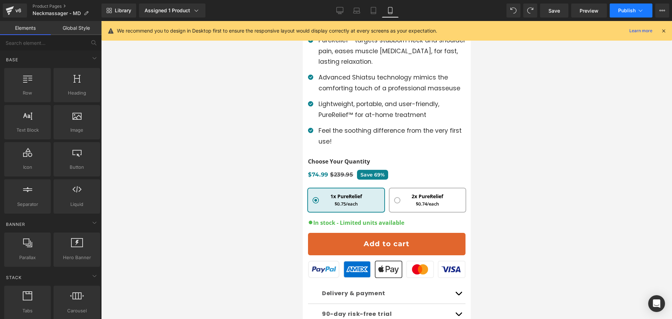
click at [627, 9] on span "Publish" at bounding box center [628, 11] width 18 height 6
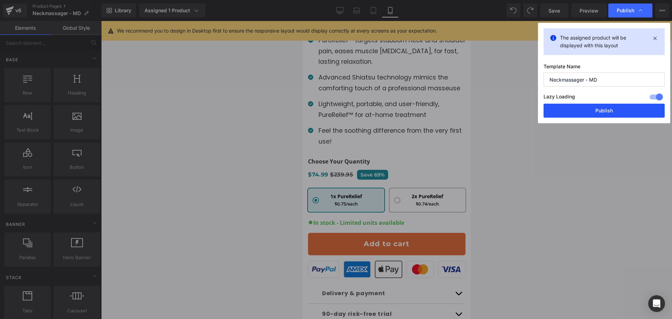
click at [580, 110] on button "Publish" at bounding box center [604, 111] width 121 height 14
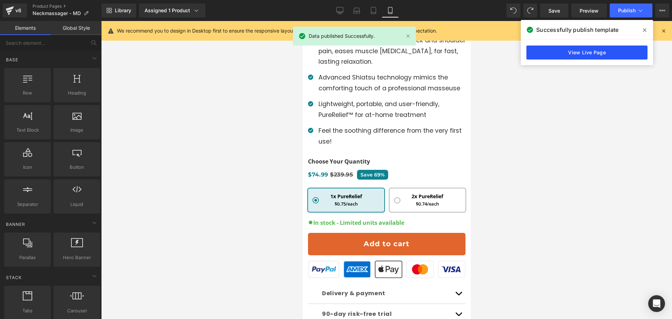
click at [582, 47] on link "View Live Page" at bounding box center [587, 53] width 121 height 14
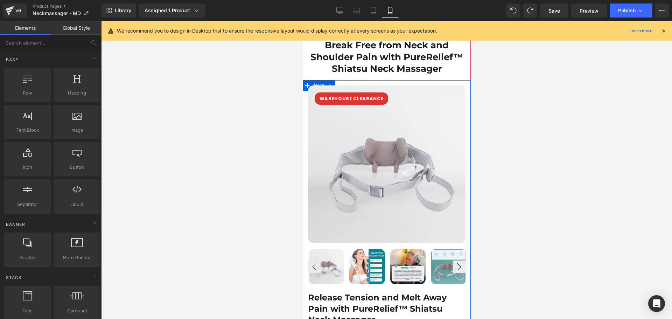
scroll to position [0, 0]
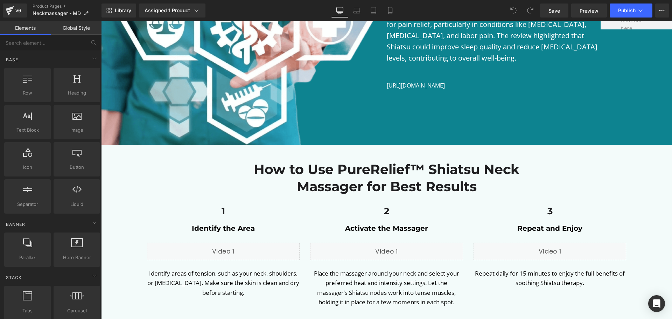
scroll to position [2417, 0]
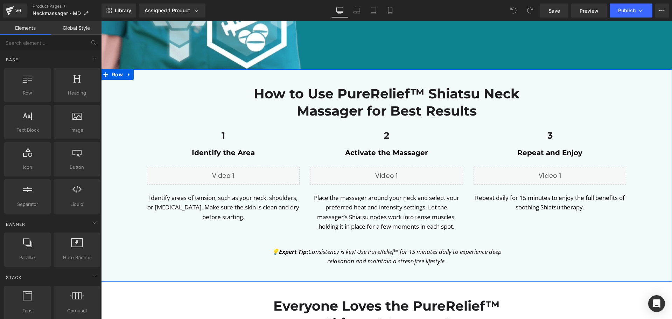
drag, startPoint x: 199, startPoint y: 70, endPoint x: 152, endPoint y: 70, distance: 46.6
click at [199, 80] on div "How to Use PureRelief™ Shiatsu Neck Massager for Best Results Heading Row 1 Hea…" at bounding box center [386, 176] width 571 height 192
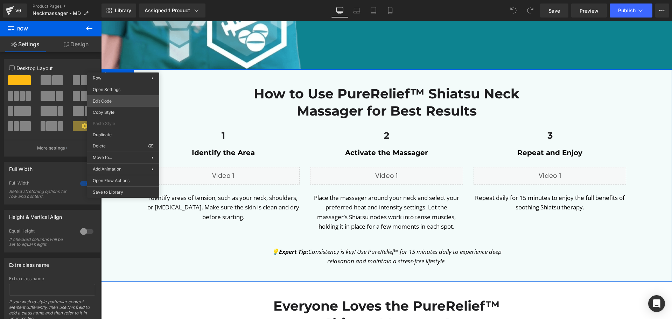
click at [122, 105] on body "You are previewing how the will restyle your page. You can not edit Elements in…" at bounding box center [336, 159] width 672 height 319
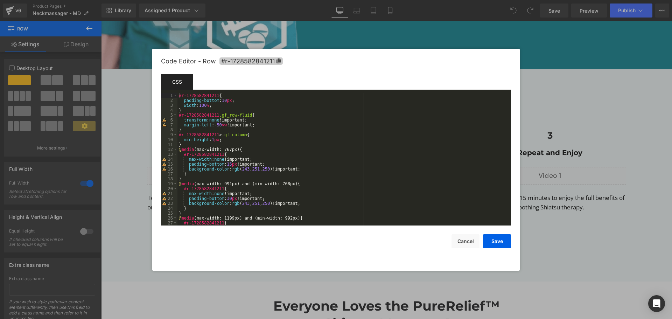
click at [0, 0] on span "#r-1728582841211" at bounding box center [0, 0] width 0 height 0
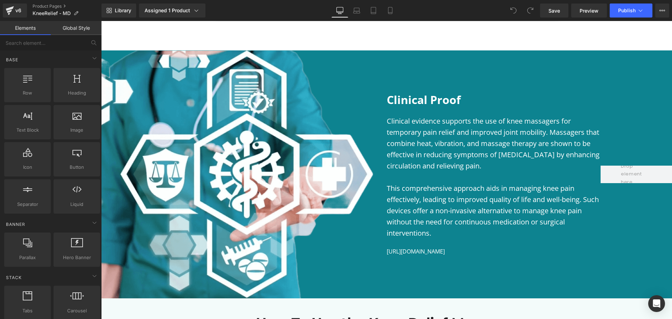
scroll to position [2242, 0]
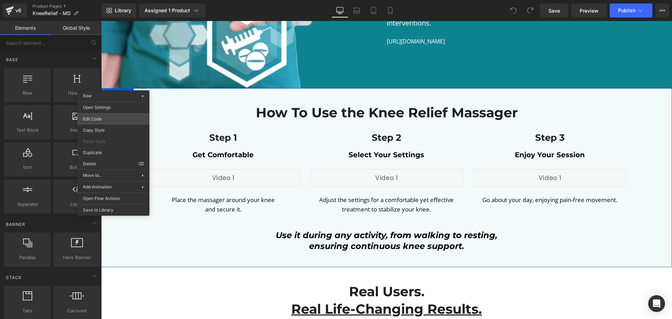
click at [117, 118] on body "You are previewing how the will restyle your page. You can not edit Elements in…" at bounding box center [336, 159] width 672 height 319
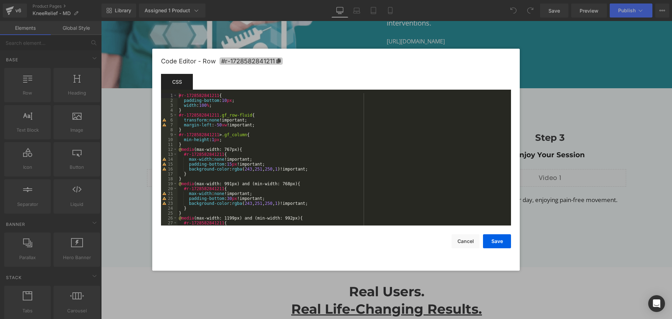
click at [241, 62] on span "#r-1728582841211" at bounding box center [251, 60] width 63 height 7
click at [272, 60] on span "#r-1728582841211" at bounding box center [251, 60] width 63 height 7
